Goal: Browse casually

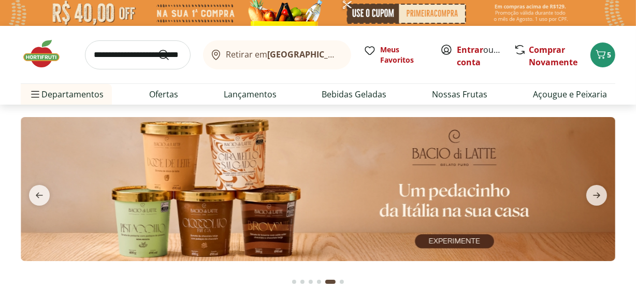
click at [341, 284] on button "Go to page 6 from fs-carousel" at bounding box center [342, 281] width 8 height 25
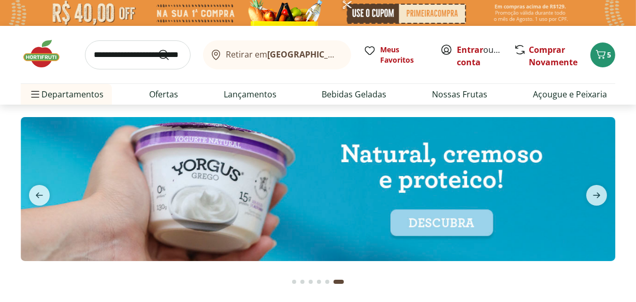
click at [321, 284] on button "Go to page 4 from fs-carousel" at bounding box center [319, 281] width 8 height 25
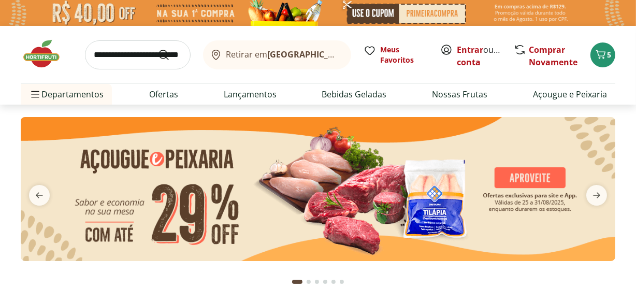
click at [327, 286] on button "Go to page 4 from fs-carousel" at bounding box center [325, 281] width 8 height 25
click at [324, 283] on div "Go to page 4 from fs-carousel" at bounding box center [325, 282] width 4 height 4
